Goal: Task Accomplishment & Management: Manage account settings

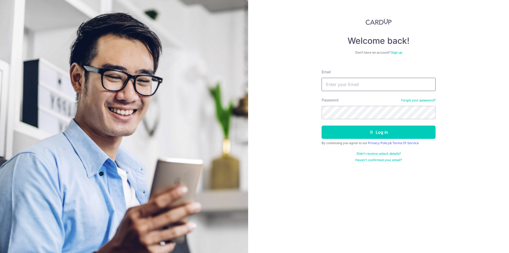
click at [404, 86] on input "Email" at bounding box center [379, 84] width 114 height 13
type input "[EMAIL_ADDRESS][DOMAIN_NAME]"
click at [379, 131] on button "Log in" at bounding box center [379, 131] width 114 height 13
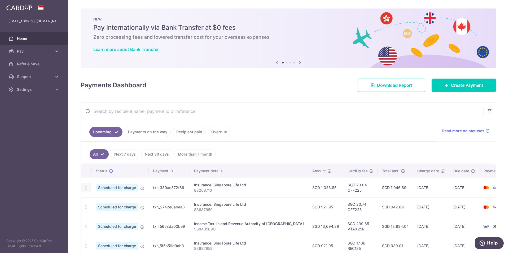
click at [86, 186] on icon "button" at bounding box center [86, 188] width 6 height 6
click at [108, 203] on span "Update payment" at bounding box center [114, 202] width 36 height 6
radio input "true"
type input "1,023.85"
type input "[DATE]"
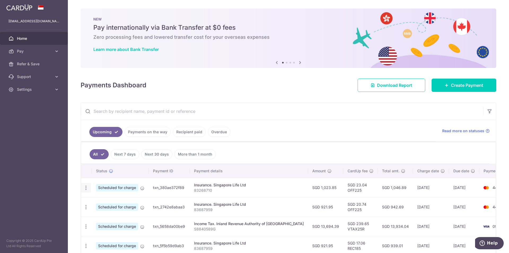
type input "83268710"
type input "OFF225"
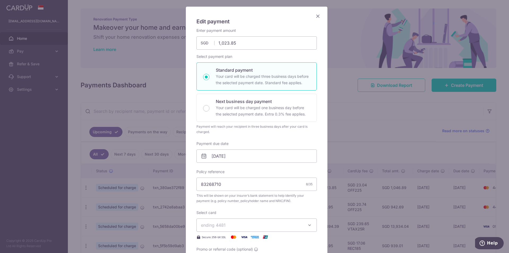
scroll to position [133, 0]
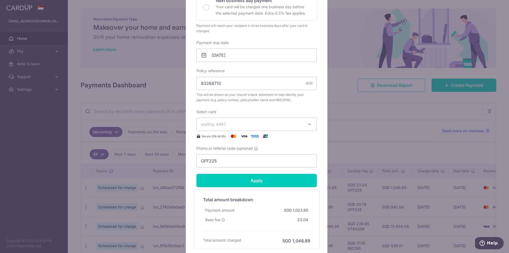
click at [287, 129] on button "ending 4481" at bounding box center [256, 123] width 120 height 13
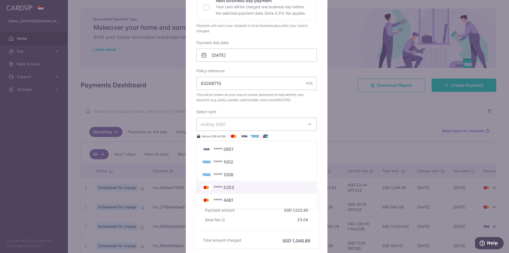
click at [226, 188] on span "**** 5353" at bounding box center [224, 187] width 20 height 6
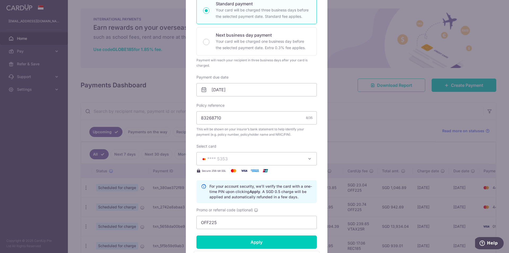
scroll to position [178, 0]
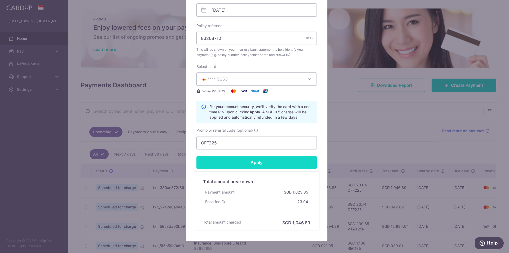
click at [235, 163] on input "Apply" at bounding box center [256, 162] width 120 height 13
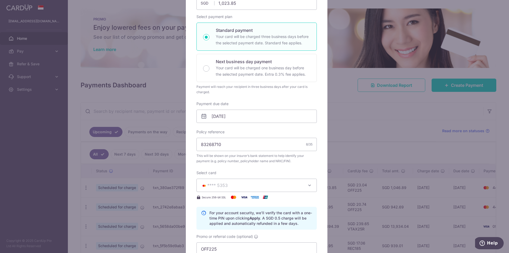
scroll to position [0, 0]
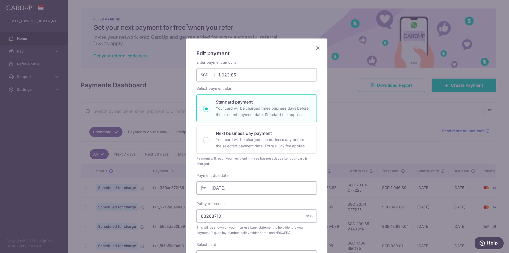
type input "Successfully Applied"
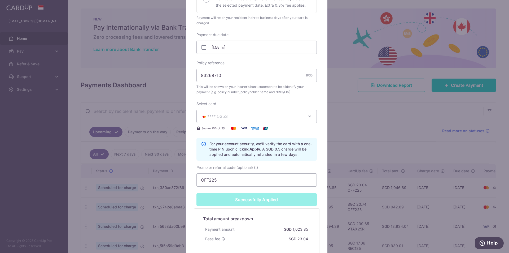
scroll to position [223, 0]
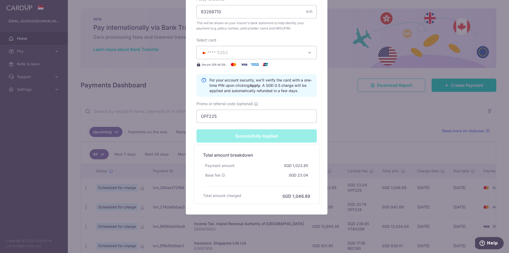
click at [351, 116] on div "Edit payment By clicking apply, you will make changes to all payments to Singap…" at bounding box center [254, 126] width 509 height 253
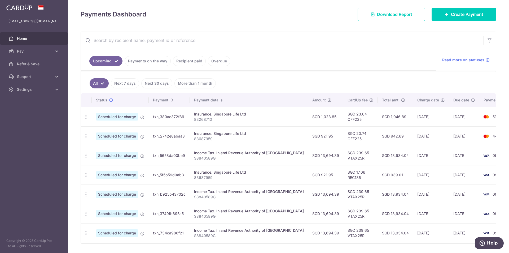
scroll to position [80, 0]
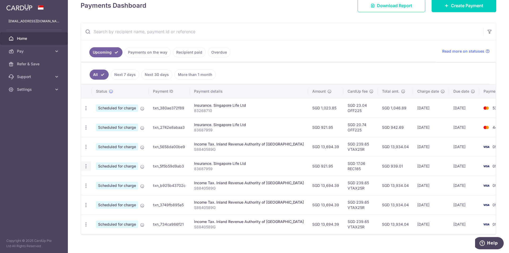
click at [86, 168] on icon "button" at bounding box center [86, 166] width 6 height 6
click at [99, 196] on span "Cancel payment" at bounding box center [115, 193] width 36 height 6
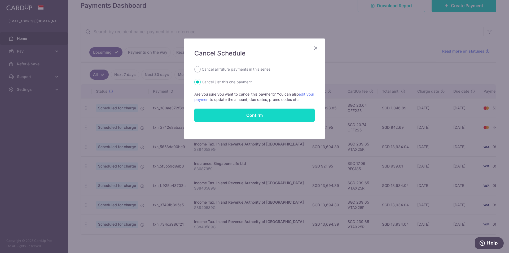
click at [236, 115] on button "Confirm" at bounding box center [254, 114] width 120 height 13
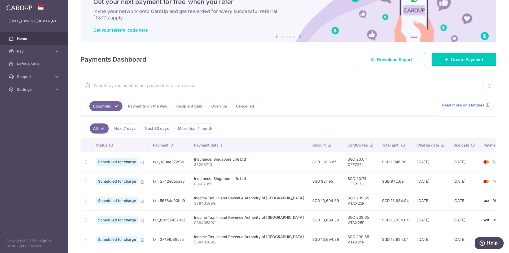
scroll to position [70, 0]
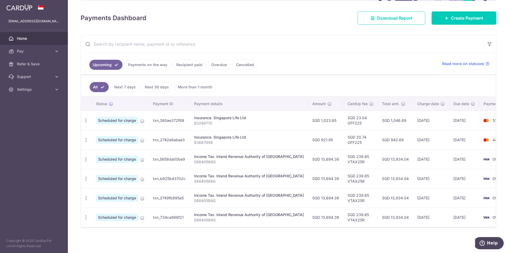
click at [156, 86] on link "Next 30 days" at bounding box center [156, 87] width 31 height 10
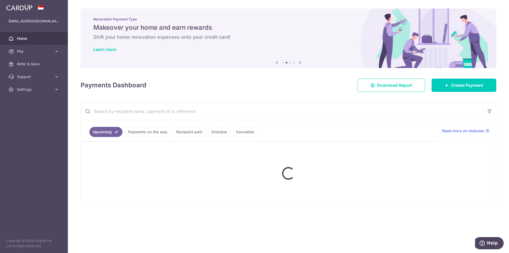
scroll to position [0, 0]
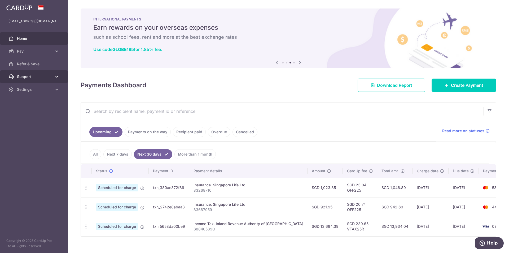
click at [36, 77] on span "Support" at bounding box center [34, 76] width 35 height 5
click at [30, 117] on link "Settings" at bounding box center [34, 121] width 68 height 13
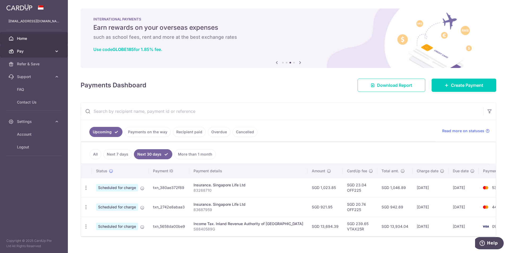
click at [38, 52] on span "Pay" at bounding box center [34, 51] width 35 height 5
